Goal: Task Accomplishment & Management: Complete application form

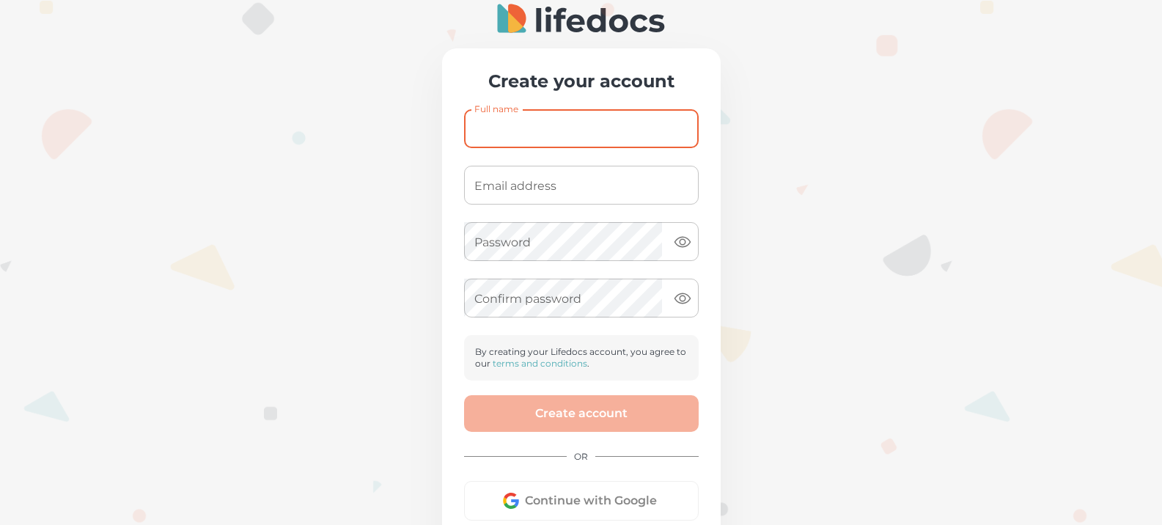
click at [478, 130] on input "Full name" at bounding box center [581, 128] width 235 height 39
type input "[PERSON_NAME]"
click at [484, 182] on input "Email address" at bounding box center [581, 185] width 235 height 39
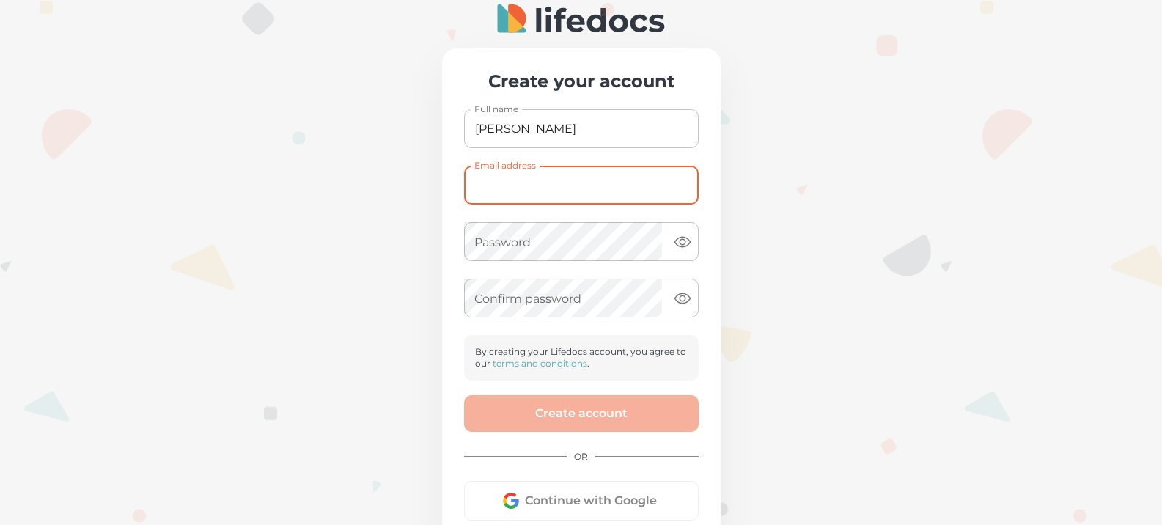
type input "[EMAIL_ADDRESS][DOMAIN_NAME]"
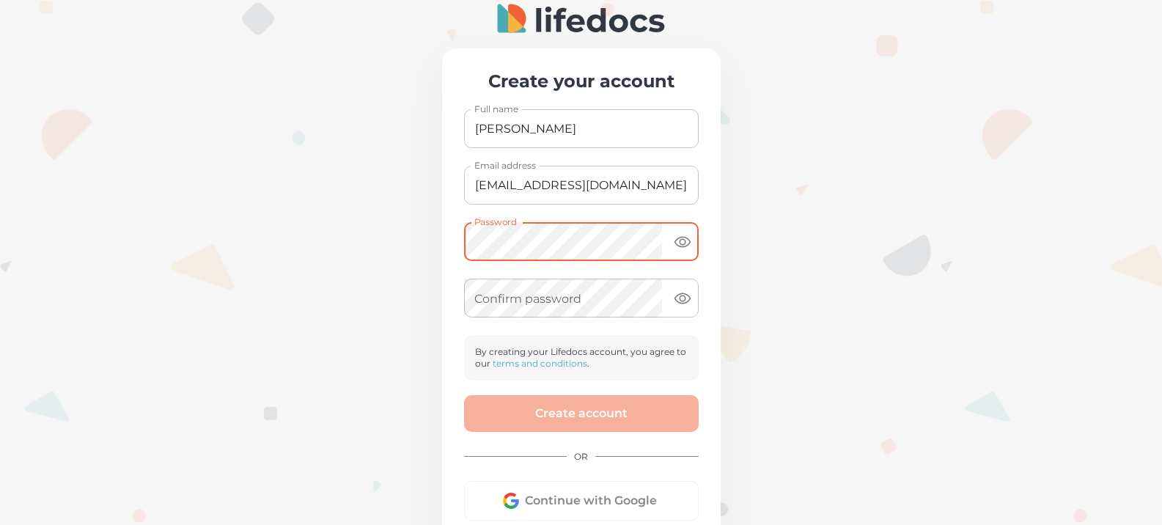
click at [717, 331] on div "Create your account Full name [PERSON_NAME] Full name Email address [EMAIL_ADDR…" at bounding box center [581, 306] width 279 height 517
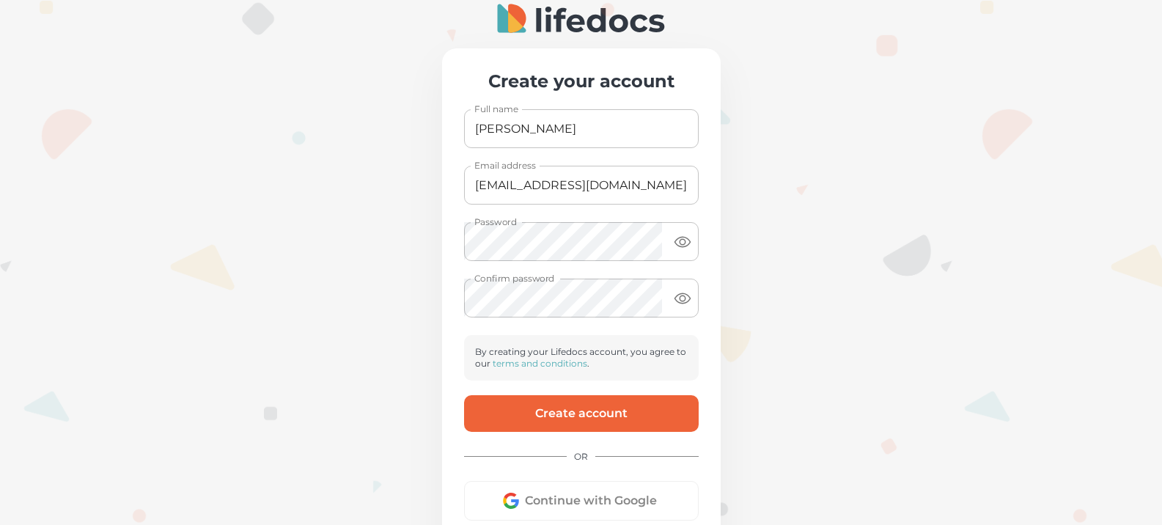
click at [538, 432] on div "Create account OR Continue with Google Already have an account? Sign in here" at bounding box center [581, 469] width 235 height 149
click at [567, 496] on button "Continue with Google" at bounding box center [581, 501] width 235 height 40
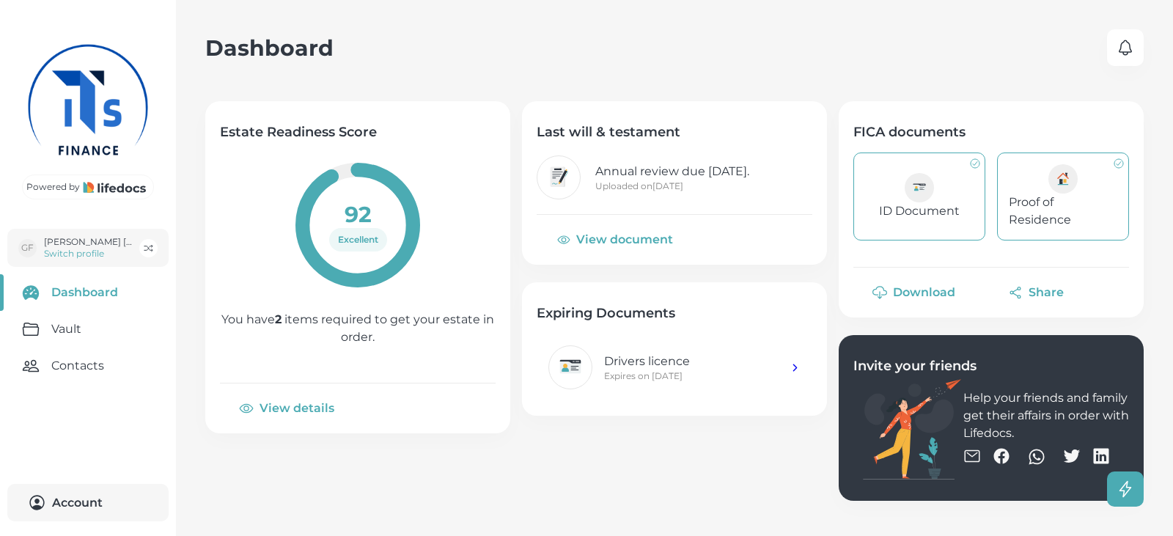
click at [294, 408] on button "View details" at bounding box center [288, 408] width 136 height 35
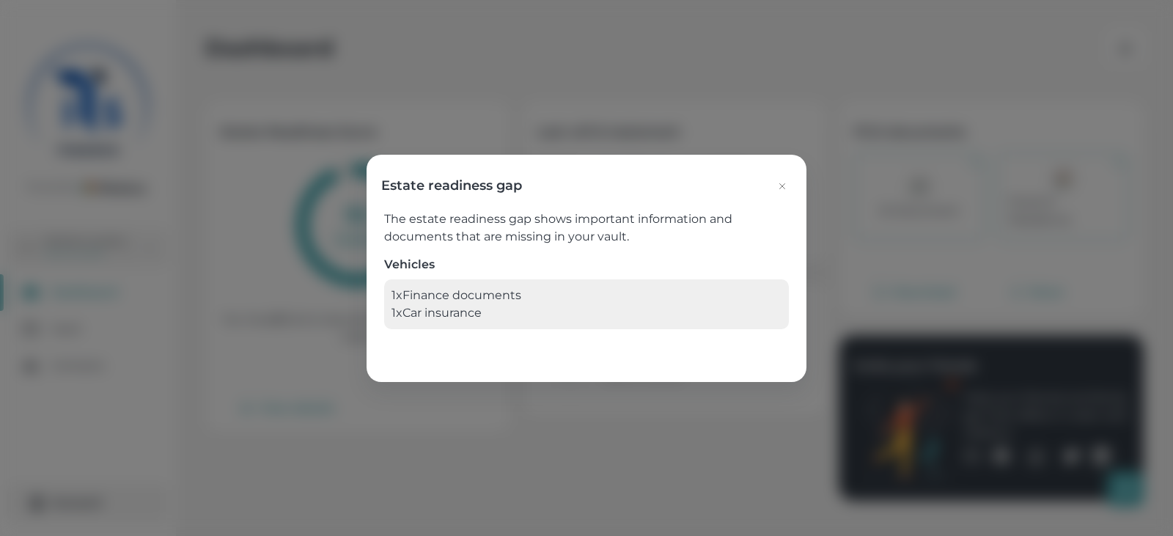
click at [780, 188] on icon "button" at bounding box center [782, 185] width 5 height 5
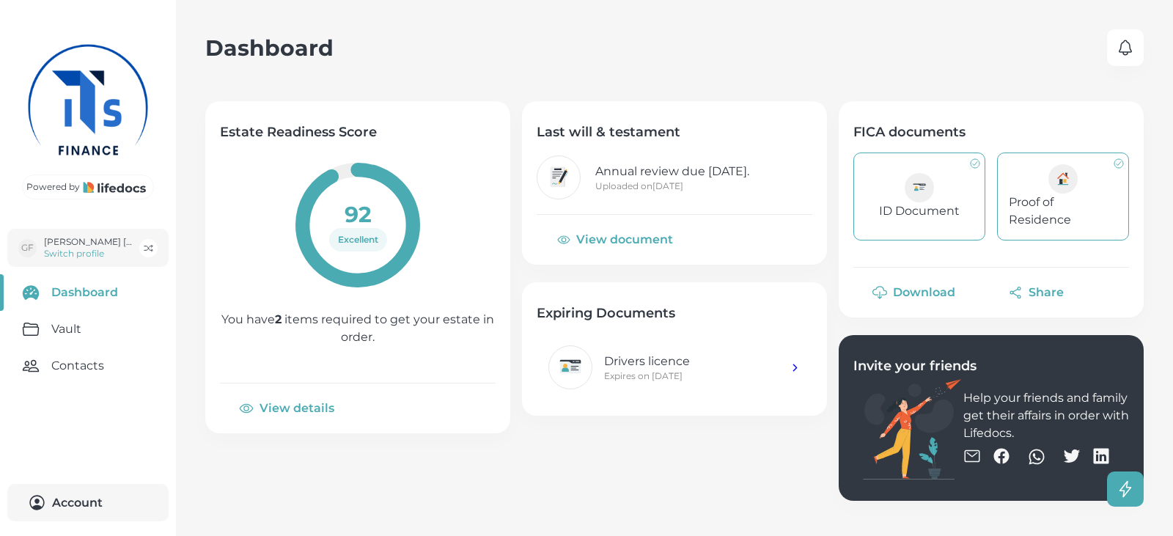
click at [910, 204] on p "ID Document" at bounding box center [919, 211] width 81 height 18
click at [1161, 213] on main "Dashboard 0 Estate Readiness Score 92 Excellent You have 2 items required to ge…" at bounding box center [586, 268] width 1173 height 536
